Goal: Information Seeking & Learning: Learn about a topic

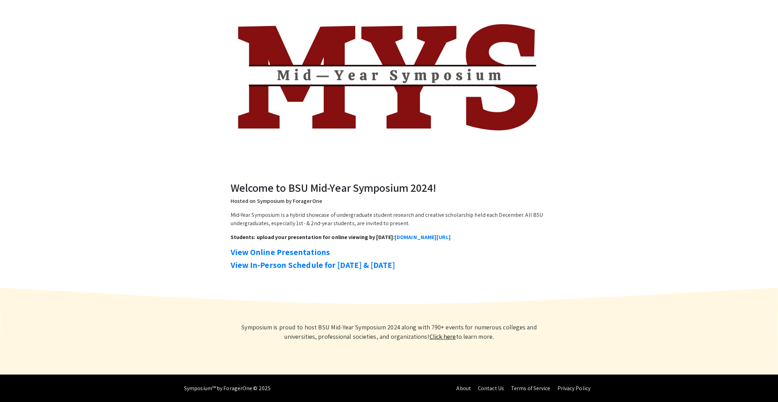
scroll to position [62, 0]
click at [292, 249] on link "View Online Presentations" at bounding box center [281, 252] width 100 height 11
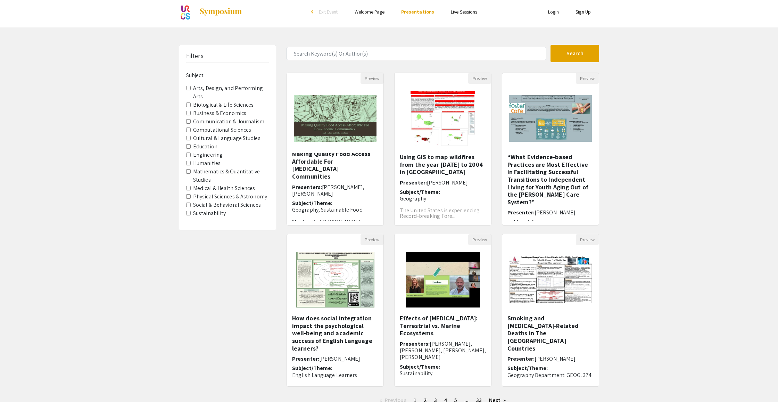
scroll to position [7, 0]
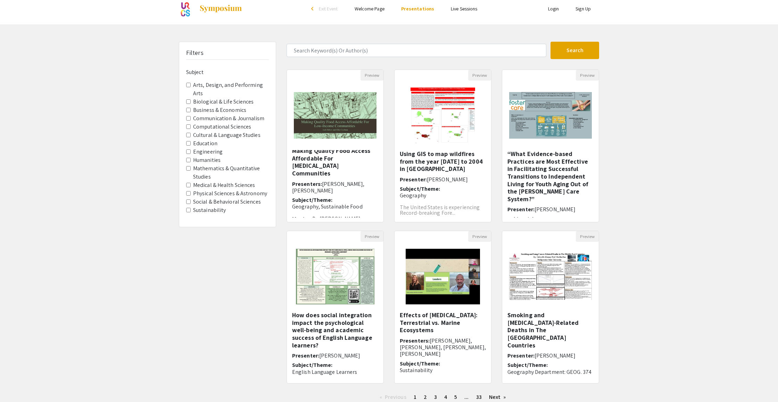
click at [189, 199] on Sciences "Social & Behavioral Sciences" at bounding box center [188, 201] width 5 height 5
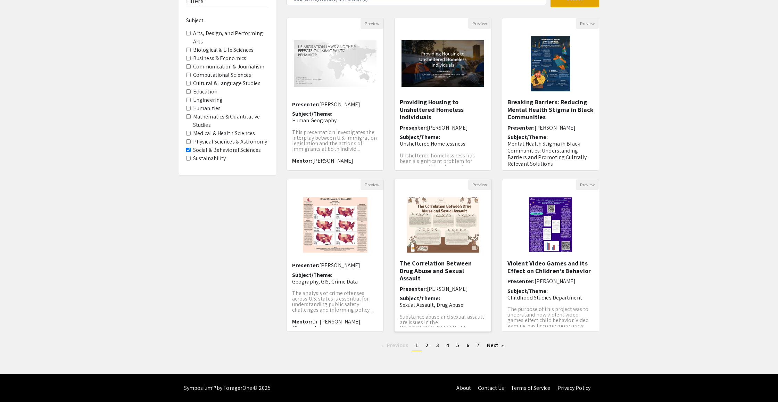
scroll to position [59, 0]
click at [486, 348] on link "Next page" at bounding box center [495, 345] width 24 height 10
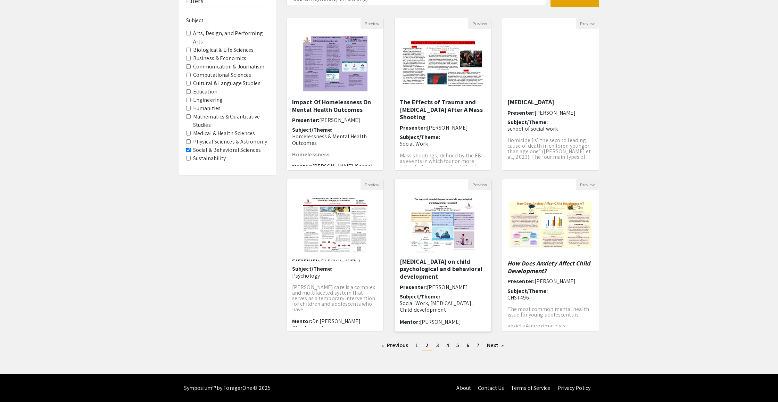
scroll to position [59, 0]
click at [500, 342] on link "Next page" at bounding box center [495, 345] width 24 height 10
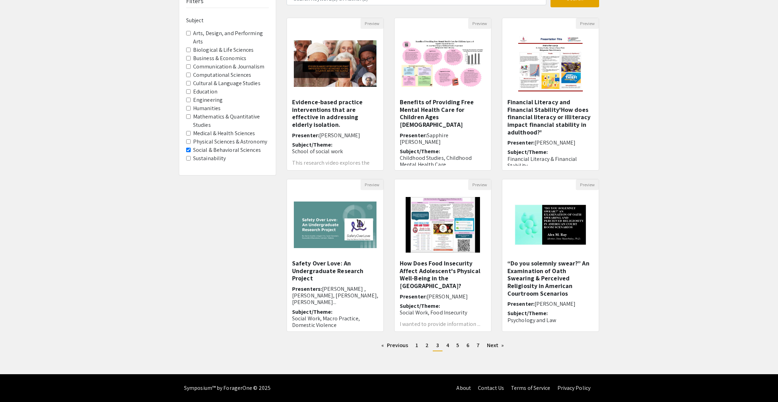
scroll to position [59, 0]
click at [478, 344] on span "7" at bounding box center [477, 344] width 3 height 7
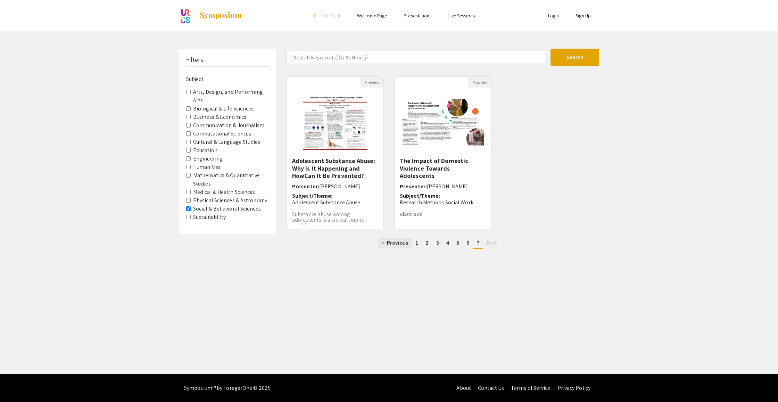
click at [386, 241] on link "Previous page" at bounding box center [395, 243] width 34 height 10
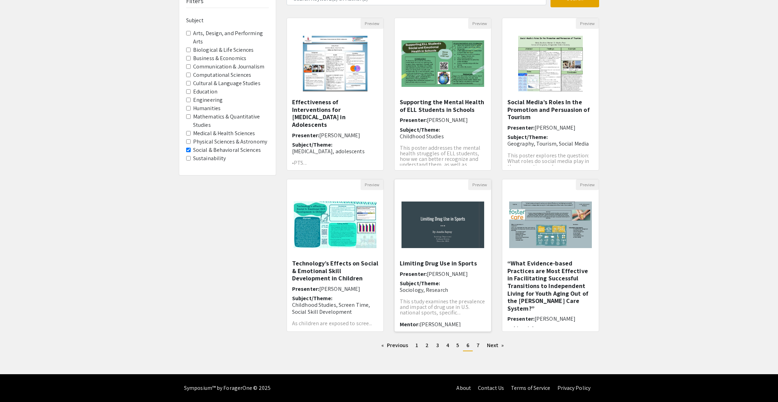
scroll to position [59, 0]
click at [400, 343] on link "Previous page" at bounding box center [395, 345] width 34 height 10
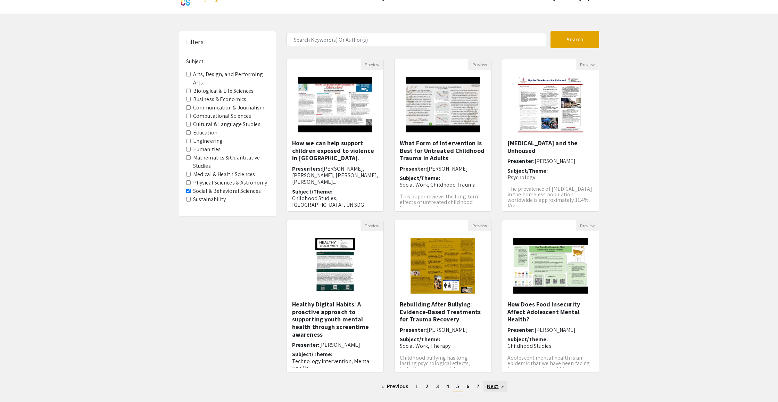
click at [485, 381] on link "Next page" at bounding box center [495, 386] width 24 height 10
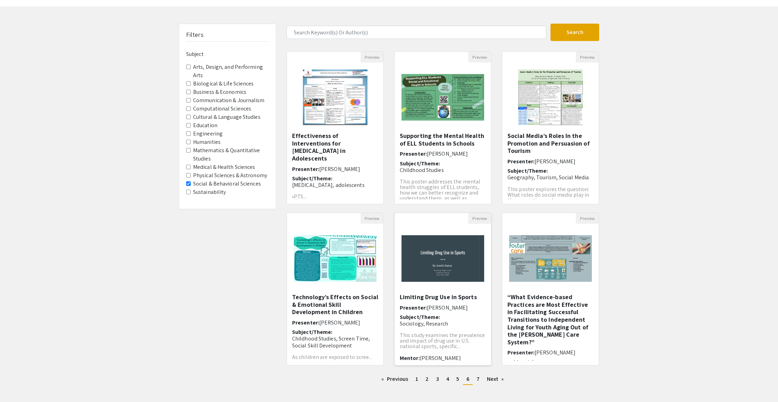
scroll to position [25, 0]
click at [399, 376] on link "Previous page" at bounding box center [395, 379] width 34 height 10
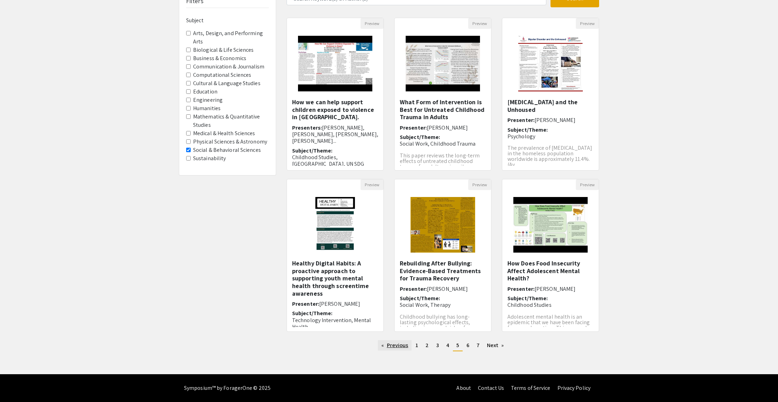
scroll to position [59, 0]
click at [395, 347] on link "Previous page" at bounding box center [395, 345] width 34 height 10
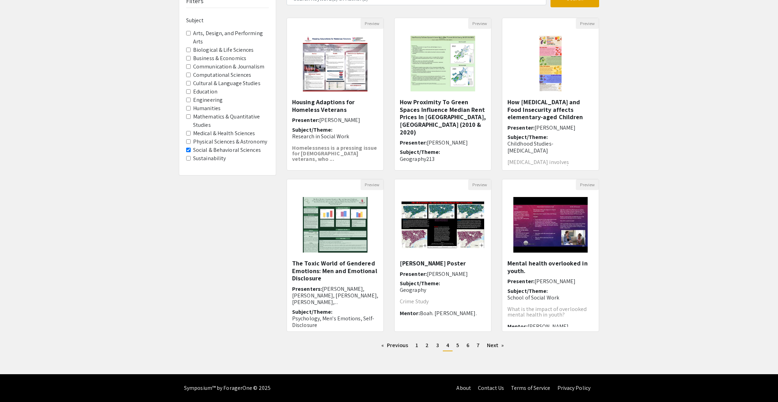
scroll to position [59, 0]
click at [396, 348] on link "Previous page" at bounding box center [395, 345] width 34 height 10
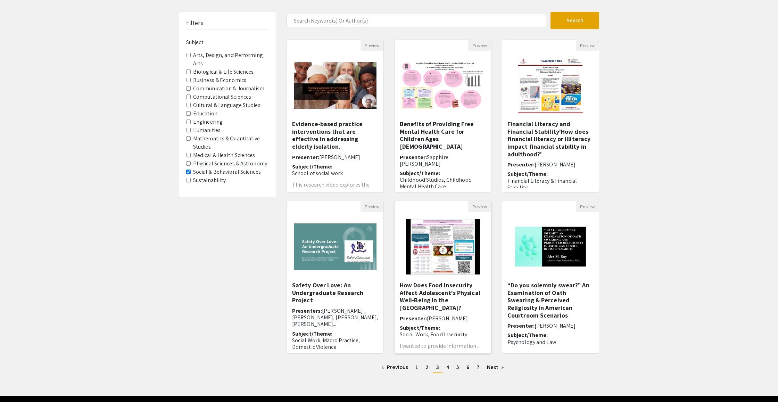
scroll to position [41, 0]
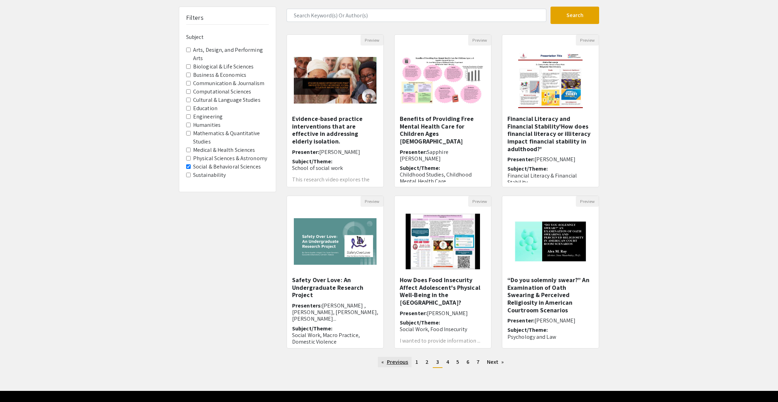
click at [390, 363] on link "Previous page" at bounding box center [395, 362] width 34 height 10
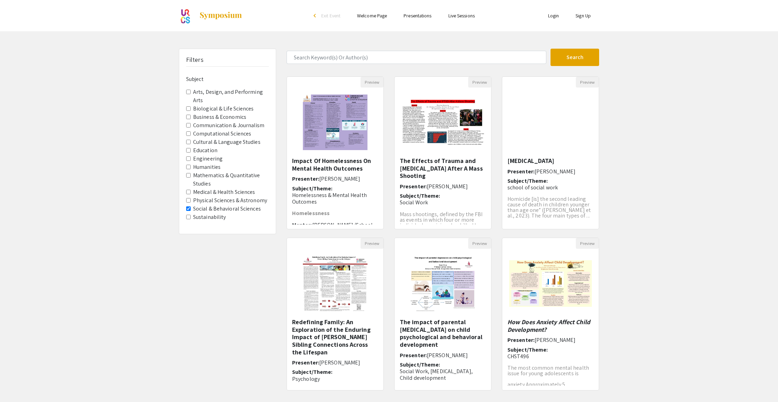
scroll to position [0, 0]
